Goal: Information Seeking & Learning: Learn about a topic

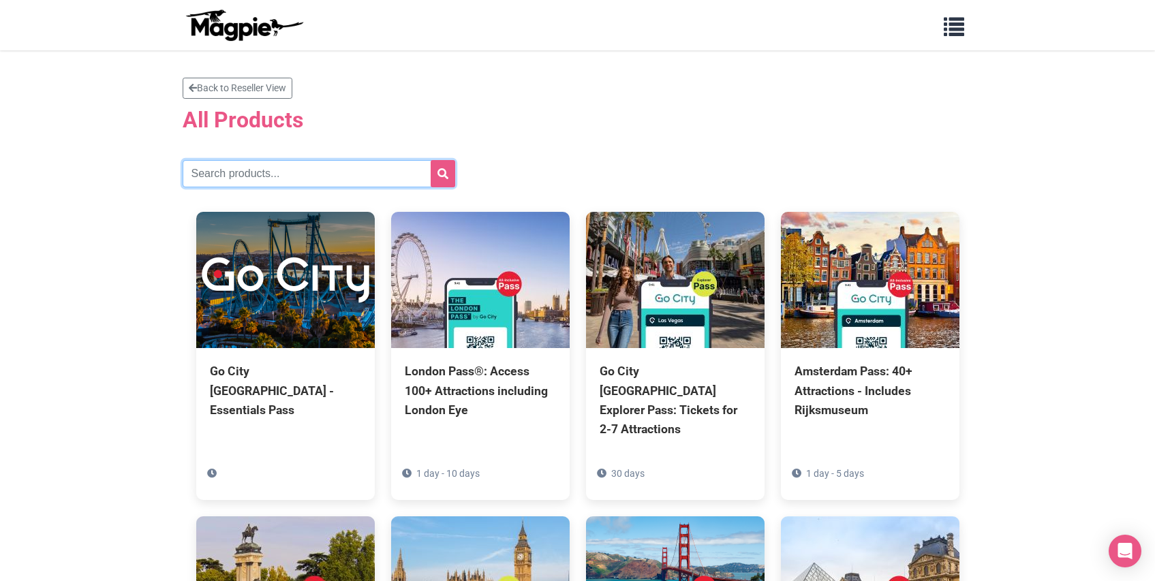
click at [271, 175] on input "text" at bounding box center [319, 173] width 273 height 27
type input "[GEOGRAPHIC_DATA]"
click at [445, 175] on icon "submit" at bounding box center [442, 173] width 11 height 11
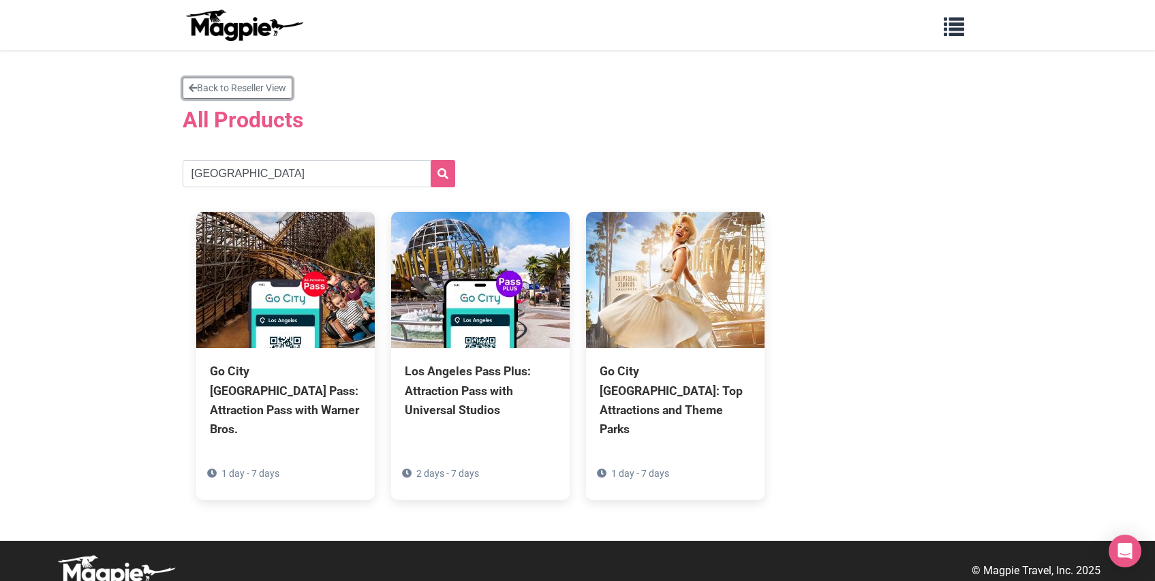
click at [220, 84] on link "Back to Reseller View" at bounding box center [238, 88] width 110 height 21
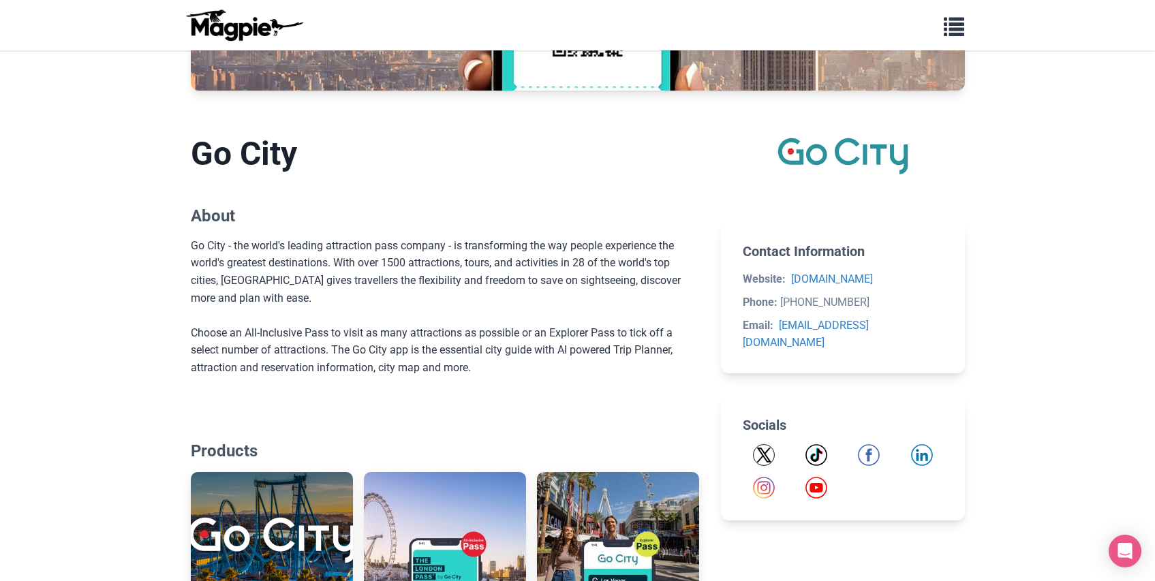
scroll to position [155, 0]
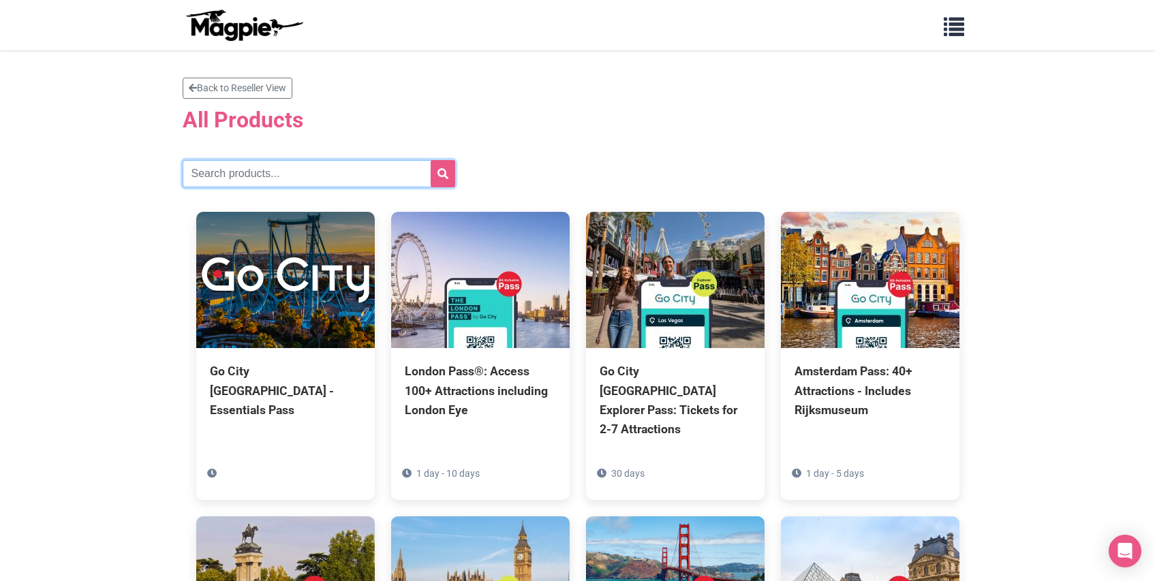
click at [287, 184] on input "text" at bounding box center [319, 173] width 273 height 27
type input "san diego"
click at [431, 160] on button "submit" at bounding box center [443, 173] width 25 height 27
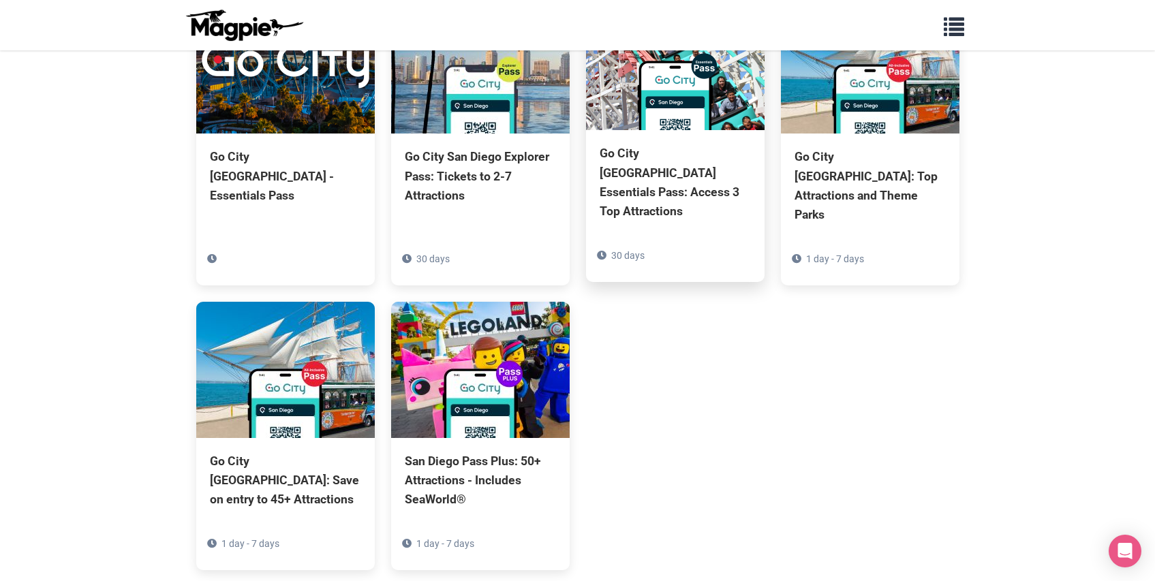
scroll to position [211, 0]
